Goal: Information Seeking & Learning: Learn about a topic

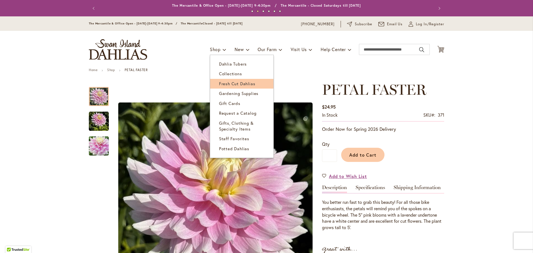
type input "********"
click at [226, 82] on span "Fresh Cut Dahlias" at bounding box center [237, 84] width 36 height 6
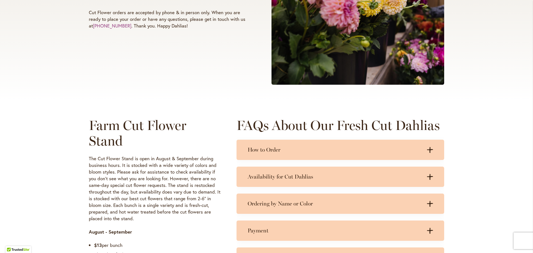
scroll to position [166, 0]
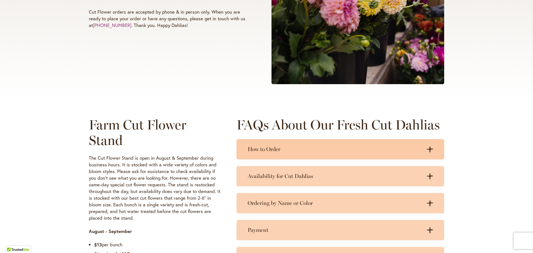
type input "********"
click at [255, 149] on h3 "How to Order" at bounding box center [335, 149] width 174 height 7
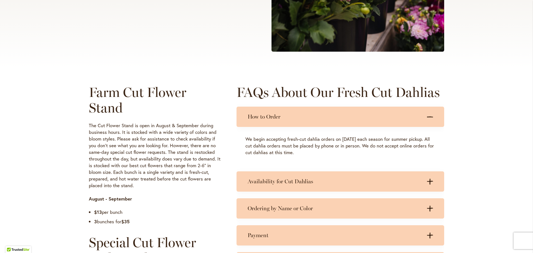
scroll to position [250, 0]
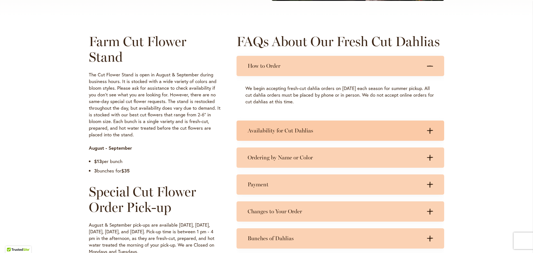
click at [277, 130] on h3 "Availability for Cut Dahlias" at bounding box center [335, 130] width 174 height 7
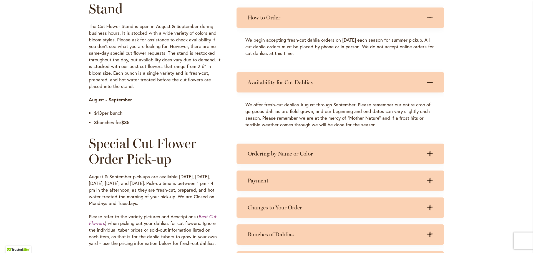
scroll to position [333, 0]
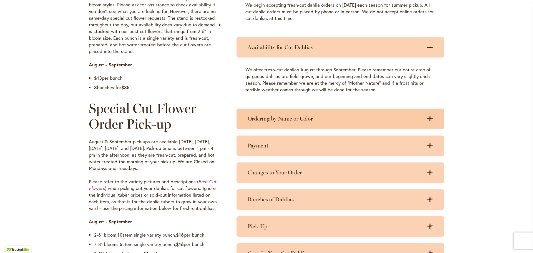
click at [261, 119] on h3 "Ordering by Name or Color" at bounding box center [335, 118] width 174 height 7
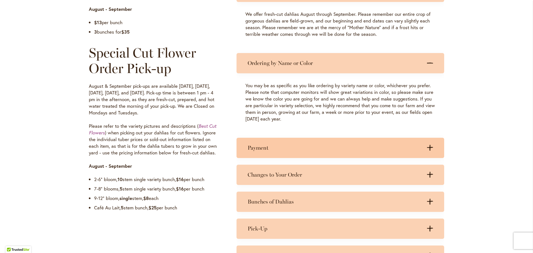
click at [248, 142] on div "Payment .cls-1 { fill: #3c2616; stroke-width: 0px; } .cls-1 { fill: #3c2616; st…" at bounding box center [340, 148] width 208 height 20
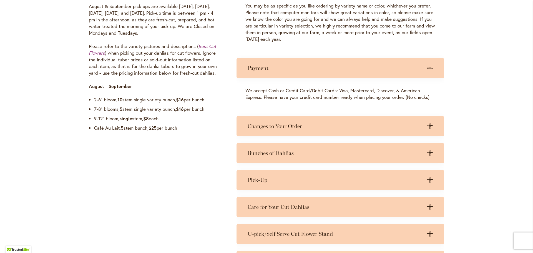
scroll to position [472, 0]
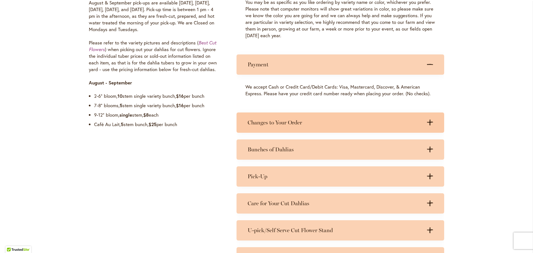
click at [259, 124] on h3 "Changes to Your Order" at bounding box center [335, 122] width 174 height 7
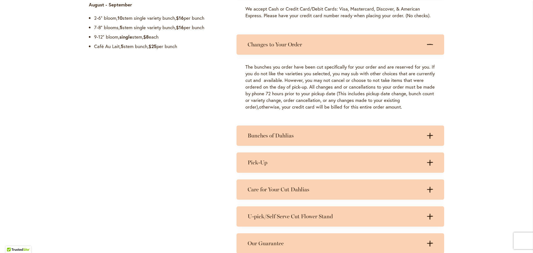
scroll to position [555, 0]
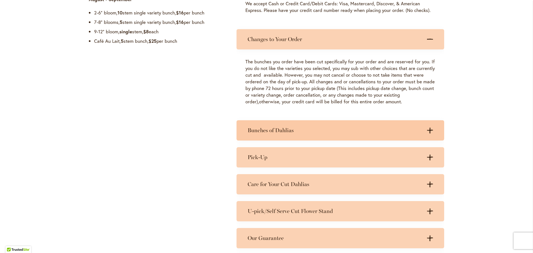
click at [263, 130] on h3 "Bunches of Dahlias" at bounding box center [335, 130] width 174 height 7
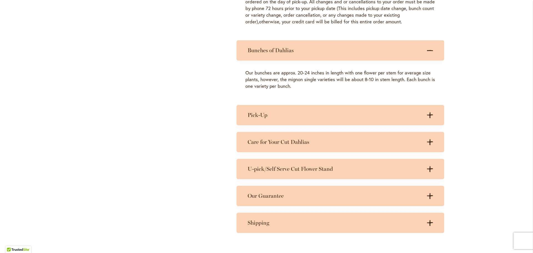
scroll to position [638, 0]
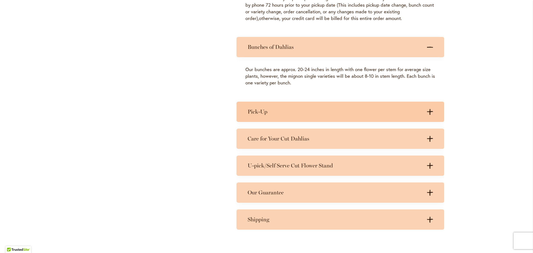
click at [267, 114] on h3 "Pick-Up" at bounding box center [335, 111] width 174 height 7
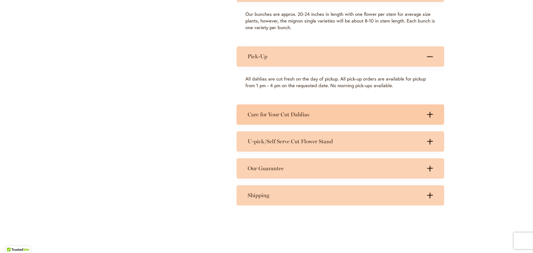
scroll to position [694, 0]
click at [260, 109] on div "Care for Your Cut Dahlias .cls-1 { fill: #3c2616; stroke-width: 0px; } .cls-1 {…" at bounding box center [340, 114] width 208 height 20
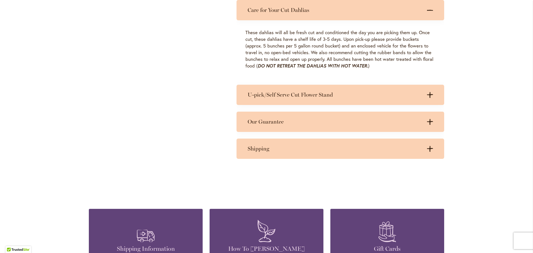
scroll to position [805, 0]
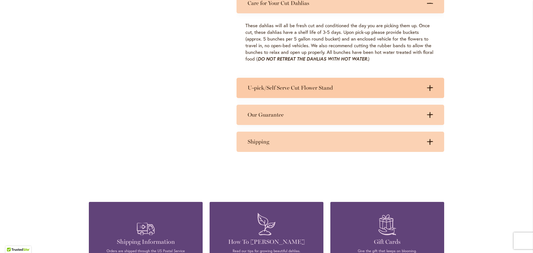
click at [272, 87] on h3 "U-pick/Self Serve Cut Flower Stand" at bounding box center [335, 87] width 174 height 7
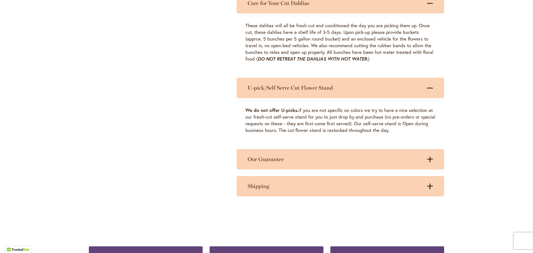
scroll to position [860, 0]
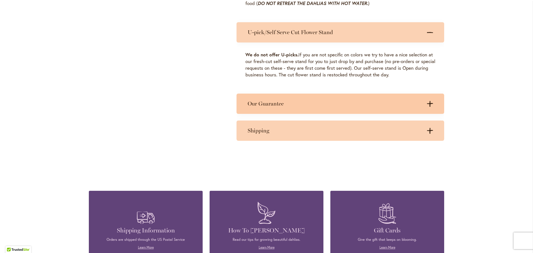
click at [268, 101] on h3 "Our Guarantee" at bounding box center [335, 103] width 174 height 7
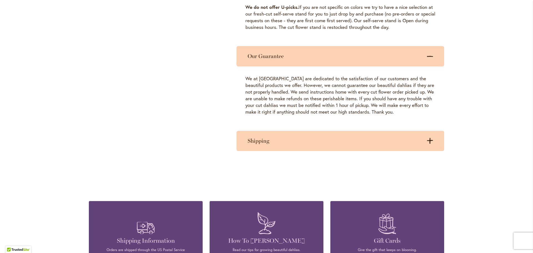
scroll to position [916, 0]
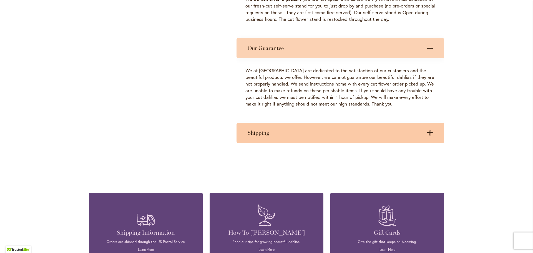
click at [252, 135] on h3 "Shipping" at bounding box center [335, 132] width 174 height 7
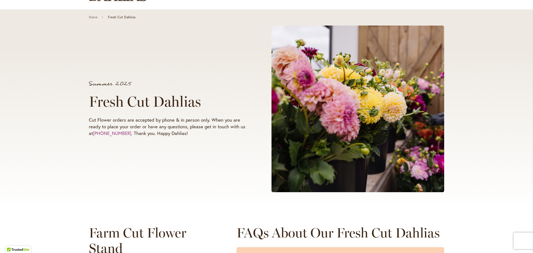
scroll to position [0, 0]
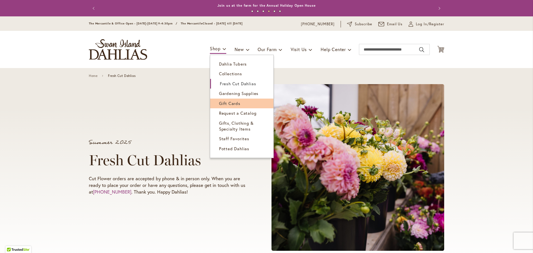
click at [222, 105] on link "Gift Cards" at bounding box center [241, 104] width 63 height 10
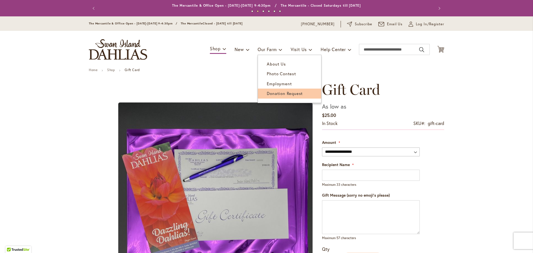
type input "********"
click at [275, 92] on span "Donation Request" at bounding box center [285, 93] width 36 height 6
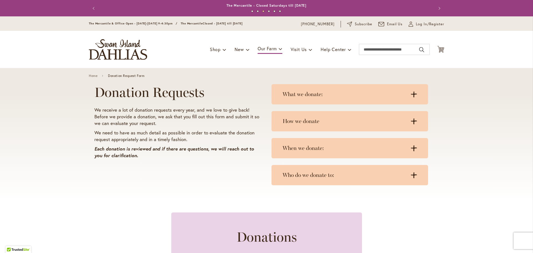
type input "********"
click at [377, 42] on div "Toggle Nav Shop Dahlia Tubers Collections Fresh Cut Dahlias Gardening Supplies …" at bounding box center [266, 49] width 366 height 37
click at [373, 51] on input "Search" at bounding box center [394, 49] width 71 height 11
type input "***"
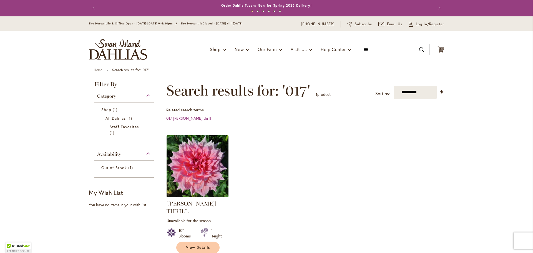
type input "********"
click at [201, 160] on img at bounding box center [197, 165] width 65 height 65
